Goal: Task Accomplishment & Management: Manage account settings

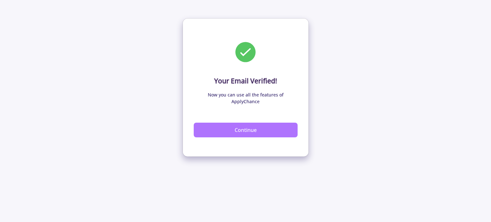
drag, startPoint x: 249, startPoint y: 120, endPoint x: 246, endPoint y: 123, distance: 5.2
click at [246, 123] on button "Continue" at bounding box center [246, 130] width 104 height 15
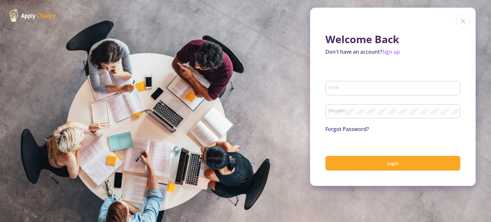
click at [246, 123] on section "Welcome Back Don't have an account? Sign up Email Password Forgot Password? Log…" at bounding box center [245, 111] width 491 height 222
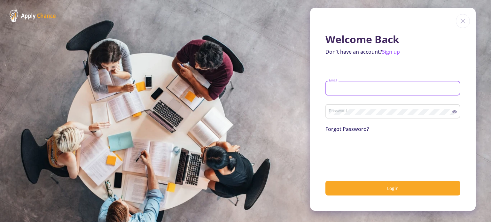
click at [395, 91] on input "Email" at bounding box center [394, 89] width 130 height 6
type input "[EMAIL_ADDRESS][DOMAIN_NAME]"
